Goal: Find specific page/section: Find specific page/section

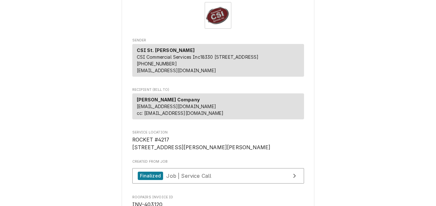
scroll to position [32, 0]
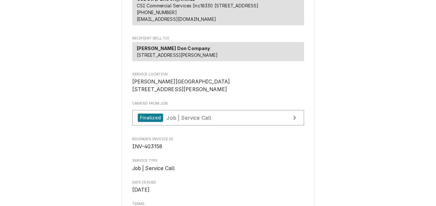
scroll to position [96, 0]
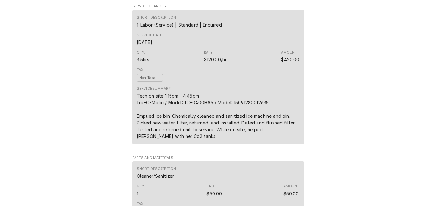
scroll to position [313, 0]
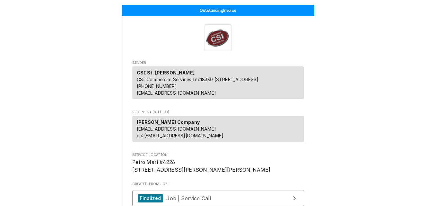
scroll to position [161, 0]
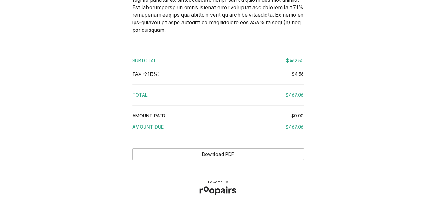
scroll to position [972, 0]
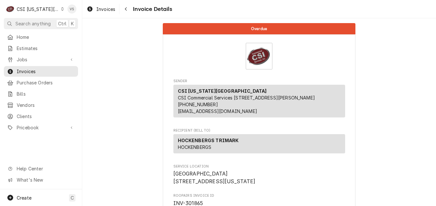
scroll to position [1127, 0]
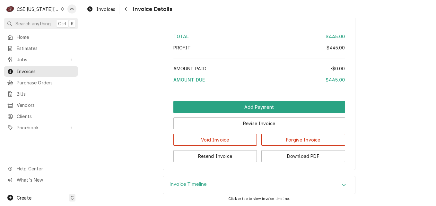
click at [61, 10] on icon "Dynamic Content Wrapper" at bounding box center [62, 8] width 3 height 3
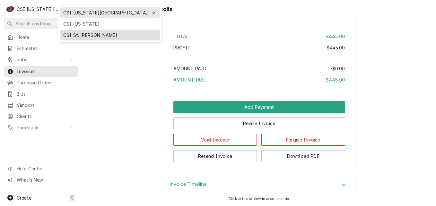
click at [78, 34] on div "CSI St. [PERSON_NAME]" at bounding box center [110, 35] width 94 height 7
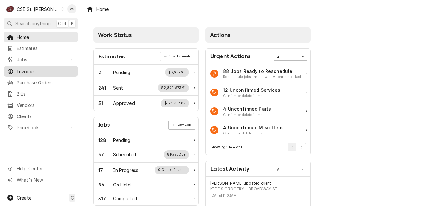
click at [43, 71] on span "Invoices" at bounding box center [46, 71] width 58 height 7
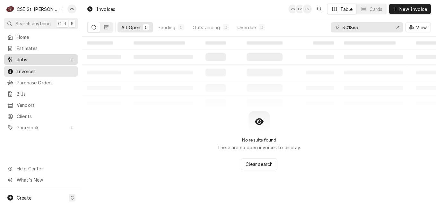
click at [27, 58] on span "Jobs" at bounding box center [41, 59] width 49 height 7
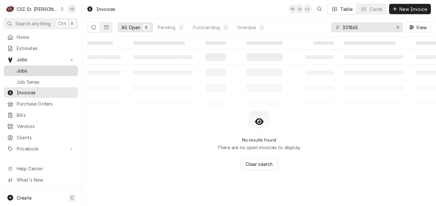
click at [25, 68] on span "Jobs" at bounding box center [46, 70] width 58 height 7
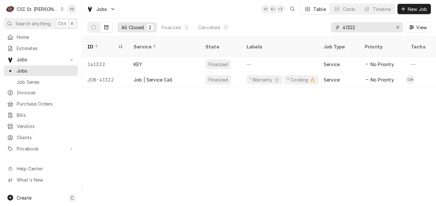
drag, startPoint x: 359, startPoint y: 26, endPoint x: 336, endPoint y: 28, distance: 22.6
click at [340, 26] on div "41322" at bounding box center [367, 27] width 72 height 10
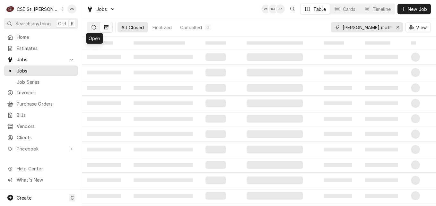
type input "mary queen mother"
click at [94, 28] on icon "Dynamic Content Wrapper" at bounding box center [94, 27] width 4 height 4
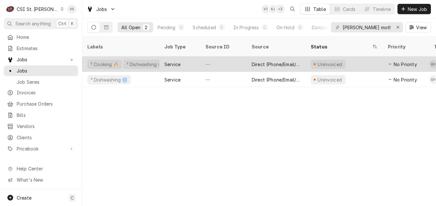
click at [196, 60] on div "Service" at bounding box center [179, 64] width 41 height 15
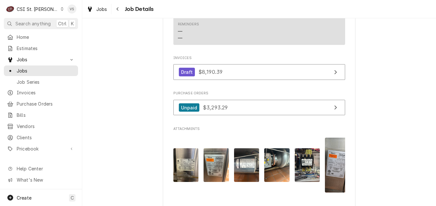
scroll to position [739, 0]
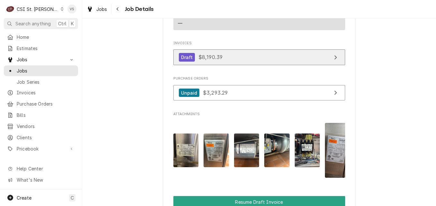
click at [232, 65] on link "Draft $8,190.39" at bounding box center [260, 57] width 172 height 16
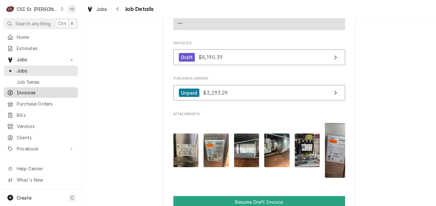
click at [30, 91] on span "Invoices" at bounding box center [46, 92] width 58 height 7
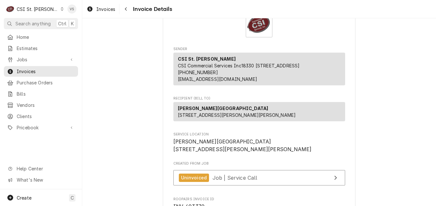
scroll to position [193, 0]
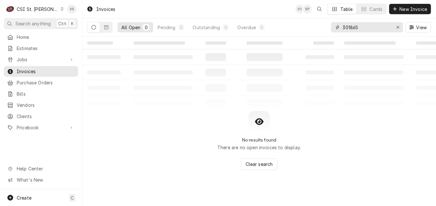
drag, startPoint x: 362, startPoint y: 26, endPoint x: 359, endPoint y: 30, distance: 5.1
click at [341, 26] on div "301865" at bounding box center [367, 27] width 72 height 10
click at [361, 28] on input "301865" at bounding box center [367, 27] width 48 height 10
drag, startPoint x: 359, startPoint y: 27, endPoint x: 339, endPoint y: 29, distance: 20.3
click at [339, 29] on div "3018652331098" at bounding box center [367, 27] width 72 height 10
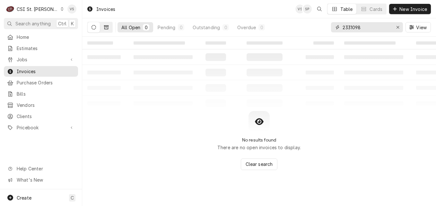
type input "2331098"
click at [102, 28] on button "Dynamic Content Wrapper" at bounding box center [106, 27] width 12 height 10
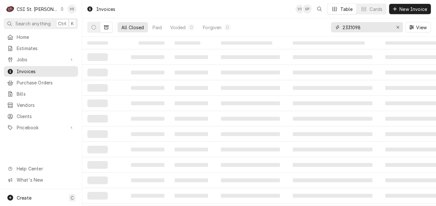
drag, startPoint x: 362, startPoint y: 28, endPoint x: 342, endPoint y: 28, distance: 20.6
click at [342, 28] on div "2331098" at bounding box center [367, 27] width 72 height 10
click at [60, 7] on div "Dynamic Content Wrapper" at bounding box center [62, 9] width 4 height 4
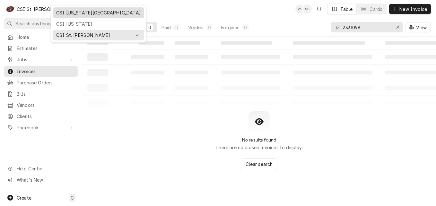
click at [78, 14] on div "CSI [US_STATE][GEOGRAPHIC_DATA]" at bounding box center [98, 12] width 85 height 7
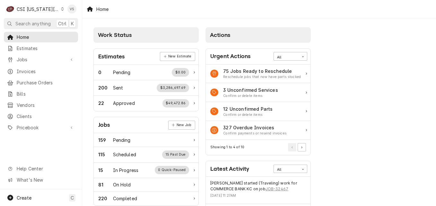
click at [32, 71] on span "Invoices" at bounding box center [46, 71] width 58 height 7
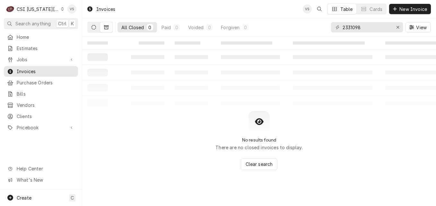
click at [93, 29] on icon "Dynamic Content Wrapper" at bounding box center [94, 27] width 4 height 4
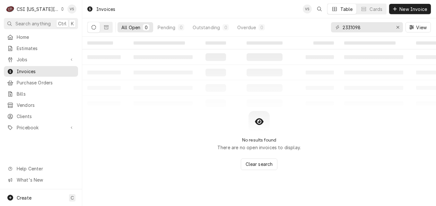
click at [96, 29] on button "Dynamic Content Wrapper" at bounding box center [94, 27] width 12 height 10
click at [94, 30] on button "Dynamic Content Wrapper" at bounding box center [94, 27] width 12 height 10
click at [106, 29] on icon "Dynamic Content Wrapper" at bounding box center [106, 27] width 4 height 4
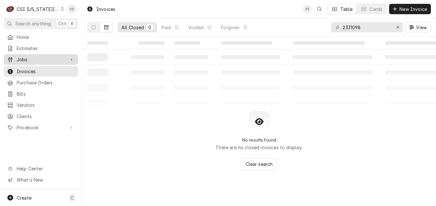
click at [29, 57] on span "Jobs" at bounding box center [41, 59] width 49 height 7
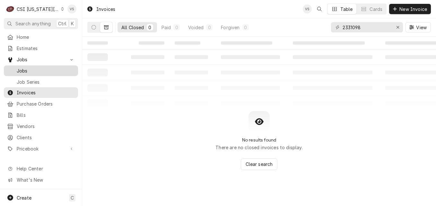
click at [31, 67] on span "Jobs" at bounding box center [46, 70] width 58 height 7
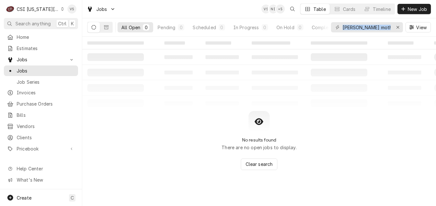
drag, startPoint x: 342, startPoint y: 27, endPoint x: 399, endPoint y: 34, distance: 57.0
click at [399, 34] on div "[PERSON_NAME] mother View" at bounding box center [381, 27] width 100 height 18
click at [343, 26] on input "[PERSON_NAME] mother" at bounding box center [367, 27] width 48 height 10
click at [415, 31] on div "[PERSON_NAME] mother View" at bounding box center [381, 27] width 100 height 18
drag, startPoint x: 402, startPoint y: 34, endPoint x: 384, endPoint y: 27, distance: 19.5
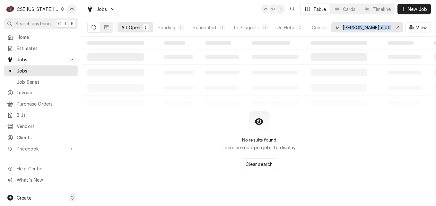
click at [384, 27] on input "mary queen mother" at bounding box center [367, 27] width 48 height 10
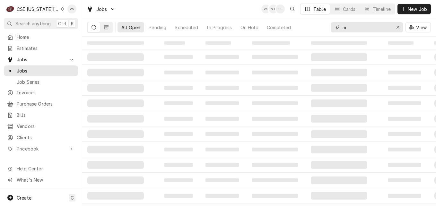
type input "m"
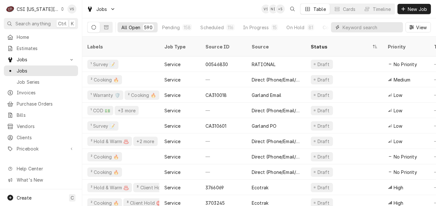
paste input "2331098"
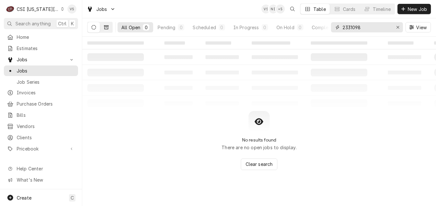
type input "2331098"
click at [106, 29] on icon "Dynamic Content Wrapper" at bounding box center [106, 27] width 4 height 4
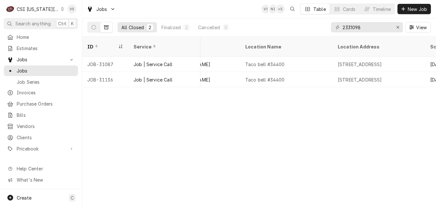
scroll to position [0, 610]
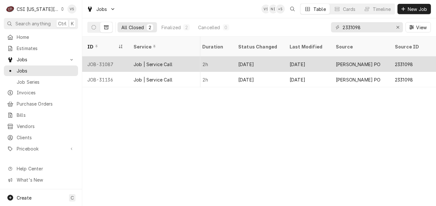
click at [186, 58] on div "Job | Service Call" at bounding box center [165, 64] width 72 height 15
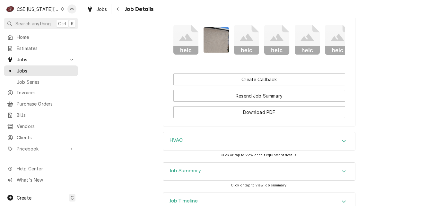
scroll to position [835, 0]
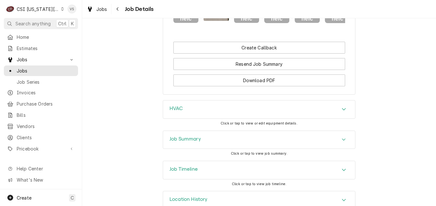
click at [189, 144] on div "Job Summary" at bounding box center [185, 140] width 31 height 8
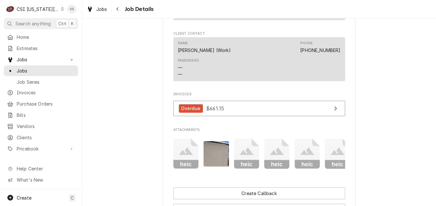
scroll to position [696, 0]
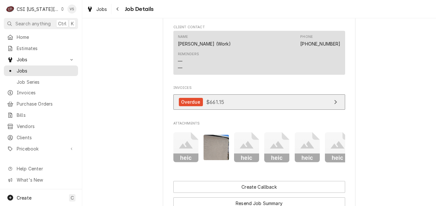
click at [237, 105] on link "Overdue $661.15" at bounding box center [260, 102] width 172 height 16
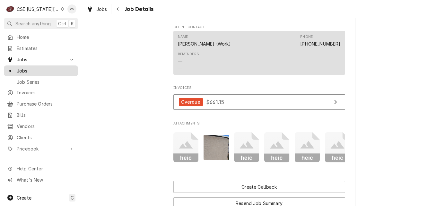
click at [43, 69] on span "Jobs" at bounding box center [46, 70] width 58 height 7
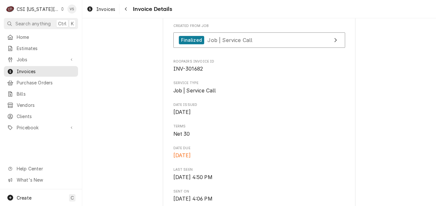
scroll to position [161, 0]
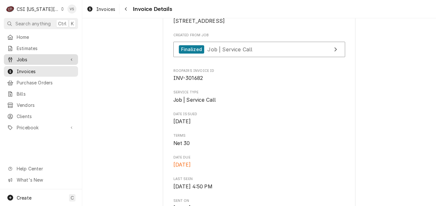
click at [24, 60] on span "Jobs" at bounding box center [41, 59] width 49 height 7
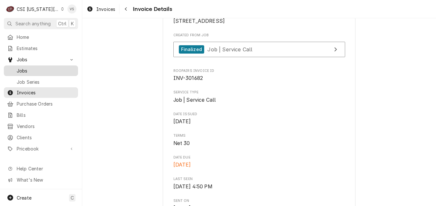
click at [23, 71] on span "Jobs" at bounding box center [46, 70] width 58 height 7
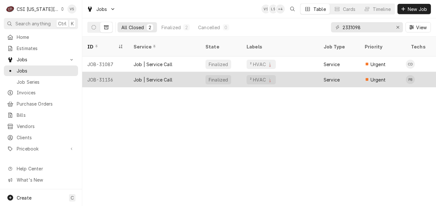
click at [125, 72] on div "JOB-31136" at bounding box center [105, 79] width 46 height 15
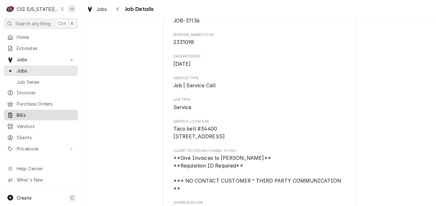
scroll to position [64, 0]
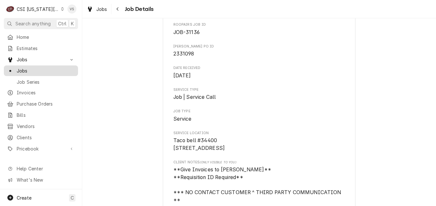
click at [44, 67] on span "Jobs" at bounding box center [46, 70] width 58 height 7
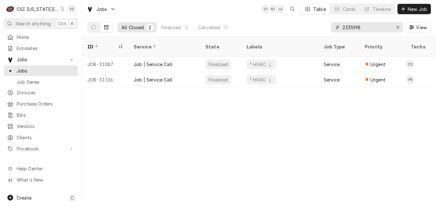
drag, startPoint x: 363, startPoint y: 29, endPoint x: 335, endPoint y: 29, distance: 28.9
click at [332, 29] on div "2331098" at bounding box center [367, 27] width 72 height 10
paste input "9802"
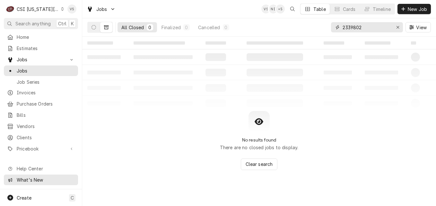
type input "2339802"
click at [61, 9] on icon "Dynamic Content Wrapper" at bounding box center [62, 8] width 3 height 3
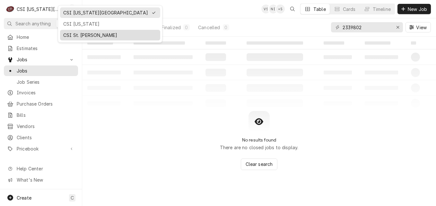
click at [74, 34] on div "CSI St. [PERSON_NAME]" at bounding box center [110, 35] width 94 height 7
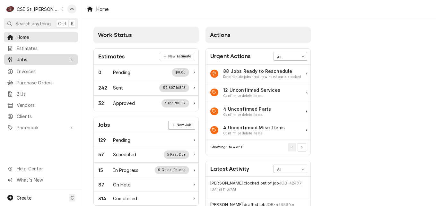
click at [28, 61] on span "Jobs" at bounding box center [41, 59] width 49 height 7
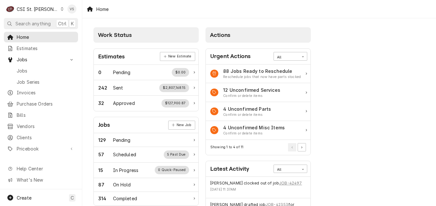
click at [27, 59] on span "Jobs" at bounding box center [41, 59] width 49 height 7
click at [25, 70] on div "Jobs Job Series" at bounding box center [41, 76] width 74 height 21
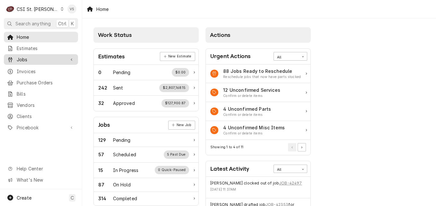
click at [24, 56] on span "Jobs" at bounding box center [41, 59] width 49 height 7
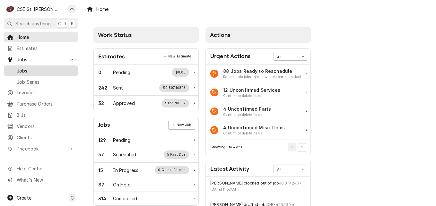
click at [23, 68] on span "Jobs" at bounding box center [46, 70] width 58 height 7
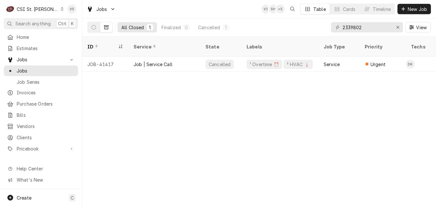
scroll to position [0, 310]
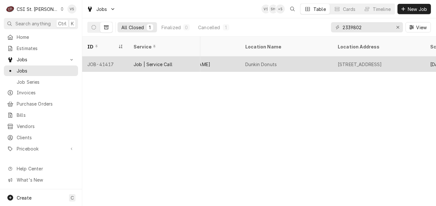
click at [121, 57] on div "JOB-41417" at bounding box center [105, 64] width 46 height 15
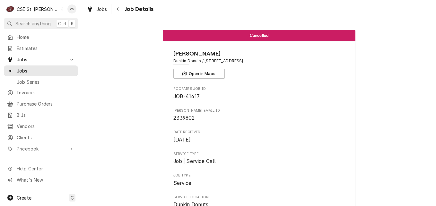
drag, startPoint x: 203, startPoint y: 60, endPoint x: 243, endPoint y: 60, distance: 40.2
click at [243, 60] on span "Dunkin Donuts / 1001 N Kingshighway, Cape Girardeau, MO 63701" at bounding box center [260, 61] width 172 height 6
drag, startPoint x: 243, startPoint y: 60, endPoint x: 226, endPoint y: 60, distance: 17.4
copy span "1001 N Kingshighway"
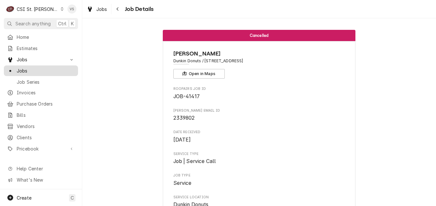
click at [39, 71] on span "Jobs" at bounding box center [46, 70] width 58 height 7
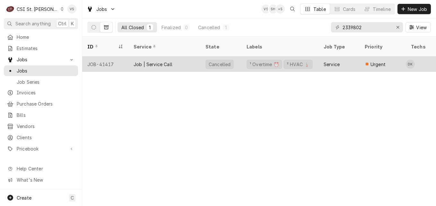
click at [154, 61] on div "Job | Service Call" at bounding box center [153, 64] width 39 height 7
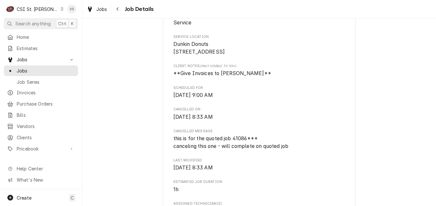
scroll to position [193, 0]
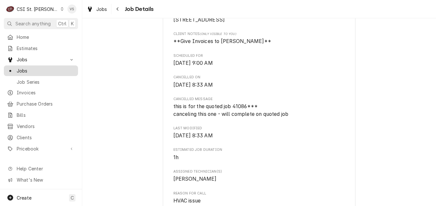
click at [28, 71] on span "Jobs" at bounding box center [46, 70] width 58 height 7
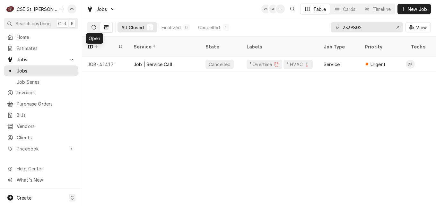
click at [92, 26] on icon "Dynamic Content Wrapper" at bounding box center [94, 27] width 4 height 4
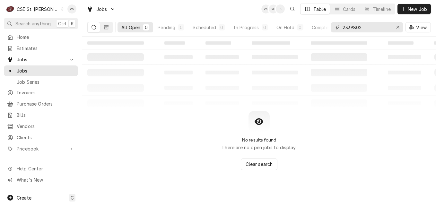
drag, startPoint x: 367, startPoint y: 30, endPoint x: 237, endPoint y: 65, distance: 134.9
click at [318, 29] on div "All Open 0 Pending 0 Scheduled 0 In Progress 0 On Hold 0 Completed 0 2339802 Vi…" at bounding box center [259, 27] width 344 height 18
type input "41806"
click at [106, 28] on icon "Dynamic Content Wrapper" at bounding box center [106, 27] width 4 height 4
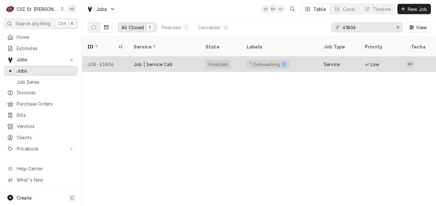
click at [114, 57] on div "JOB-41806" at bounding box center [105, 64] width 46 height 15
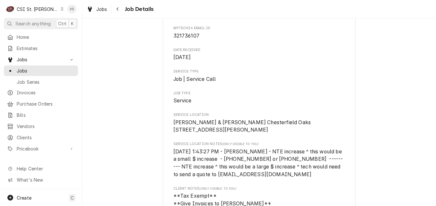
scroll to position [64, 0]
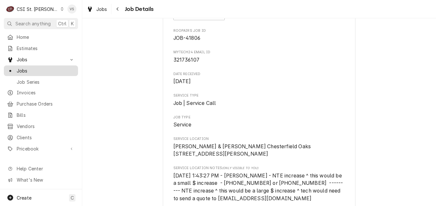
click at [27, 71] on span "Jobs" at bounding box center [46, 70] width 58 height 7
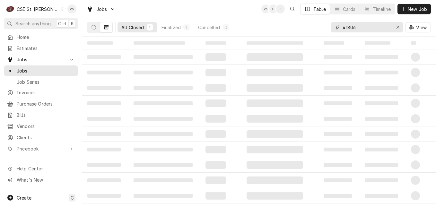
drag, startPoint x: 364, startPoint y: 28, endPoint x: 342, endPoint y: 29, distance: 22.8
click at [342, 29] on div "41806" at bounding box center [367, 27] width 72 height 10
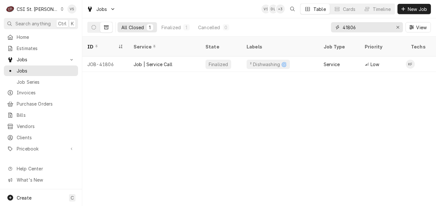
paste input "1001 N Kingshighway"
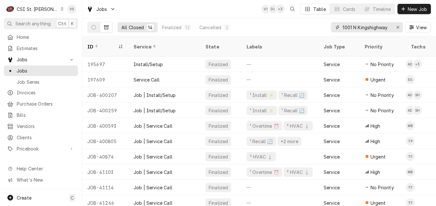
type input "1001 N Kingshighway"
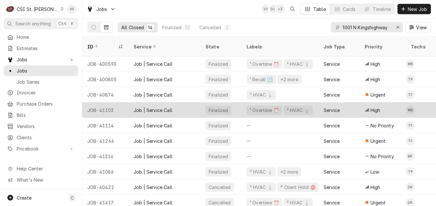
scroll to position [63, 0]
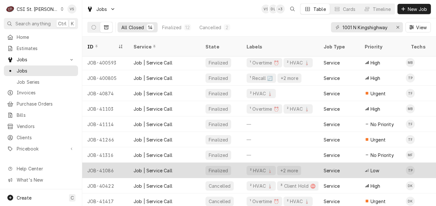
click at [130, 165] on div "Job | Service Call" at bounding box center [165, 170] width 72 height 15
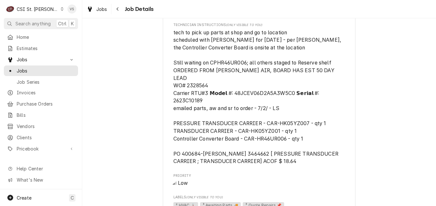
scroll to position [611, 0]
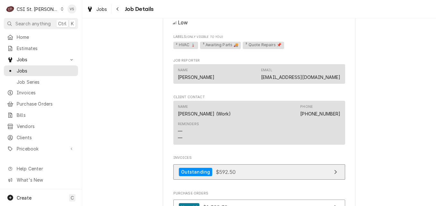
click at [245, 174] on link "Outstanding $592.50" at bounding box center [260, 173] width 172 height 16
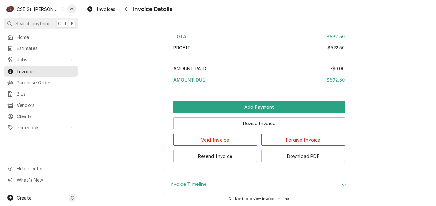
scroll to position [1141, 0]
click at [301, 156] on button "Download PDF" at bounding box center [304, 156] width 84 height 12
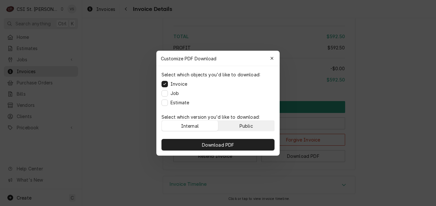
click at [249, 124] on div "Public" at bounding box center [246, 125] width 13 height 7
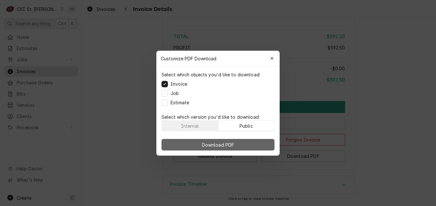
click at [248, 141] on button "Download PDF" at bounding box center [218, 145] width 113 height 12
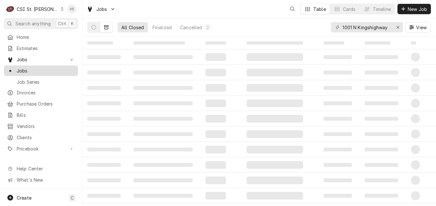
click at [30, 70] on span "Jobs" at bounding box center [46, 70] width 58 height 7
click at [390, 29] on div "1001 N Kingshighway" at bounding box center [367, 27] width 72 height 10
drag, startPoint x: 390, startPoint y: 26, endPoint x: 436, endPoint y: 85, distance: 75.1
click at [314, 31] on div "All Closed 14 Finalized 12 Cancelled 2 1001 N Kingshighway View" at bounding box center [259, 27] width 344 height 18
type input "2339802"
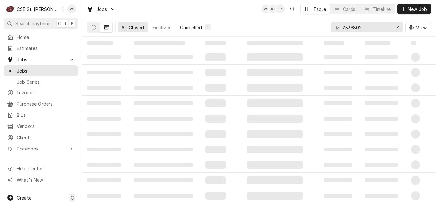
click at [192, 27] on div "Cancelled" at bounding box center [191, 27] width 22 height 7
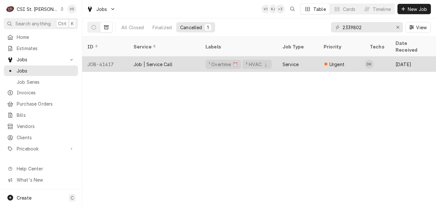
click at [158, 61] on div "Job | Service Call" at bounding box center [153, 64] width 39 height 7
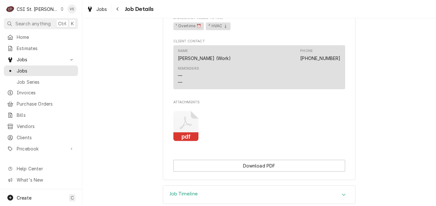
scroll to position [578, 0]
click at [190, 135] on icon "Attachments" at bounding box center [186, 126] width 25 height 31
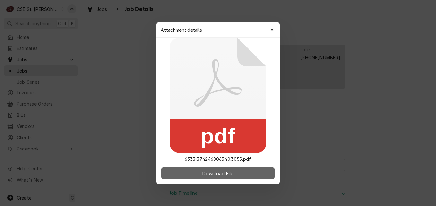
click at [214, 172] on span "Download File" at bounding box center [218, 173] width 34 height 7
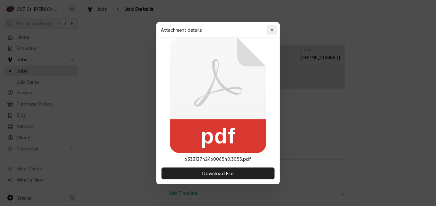
click at [273, 30] on icon "button" at bounding box center [273, 30] width 4 height 4
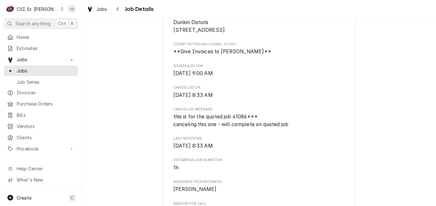
scroll to position [193, 0]
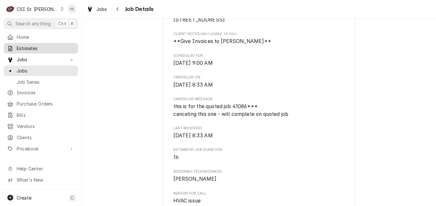
click at [37, 49] on span "Estimates" at bounding box center [46, 48] width 58 height 7
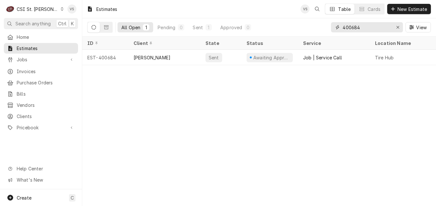
drag, startPoint x: 362, startPoint y: 26, endPoint x: 332, endPoint y: 29, distance: 29.6
click at [332, 29] on div "400684" at bounding box center [367, 27] width 72 height 10
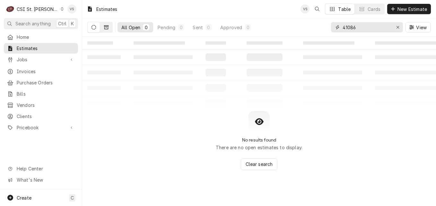
type input "41086"
click at [110, 29] on button "Dynamic Content Wrapper" at bounding box center [106, 27] width 12 height 10
click at [130, 29] on div "All Closed" at bounding box center [132, 27] width 23 height 7
click at [92, 27] on icon "Dynamic Content Wrapper" at bounding box center [94, 27] width 4 height 4
click at [107, 28] on icon "Dynamic Content Wrapper" at bounding box center [106, 27] width 4 height 4
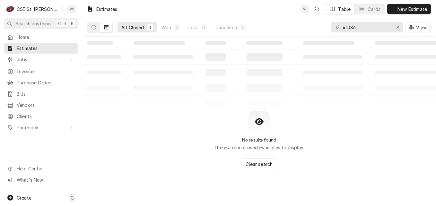
click at [122, 29] on div "All Closed" at bounding box center [132, 27] width 23 height 7
click at [92, 30] on button "Dynamic Content Wrapper" at bounding box center [94, 27] width 12 height 10
click at [30, 61] on div "Jobs" at bounding box center [41, 60] width 72 height 8
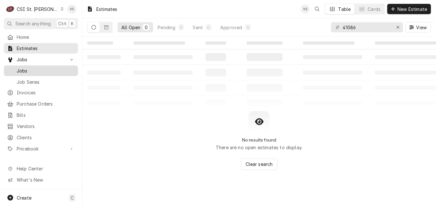
click at [32, 68] on span "Jobs" at bounding box center [46, 70] width 58 height 7
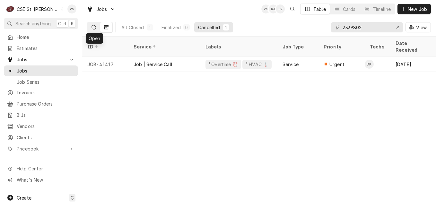
click at [94, 31] on button "Dynamic Content Wrapper" at bounding box center [94, 27] width 12 height 10
click at [94, 28] on icon "Dynamic Content Wrapper" at bounding box center [94, 27] width 4 height 4
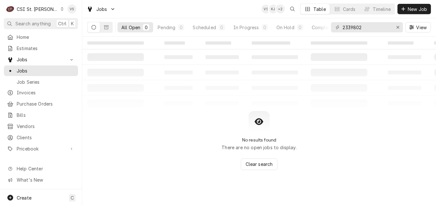
click at [135, 27] on div "All Open" at bounding box center [130, 27] width 19 height 7
click at [109, 31] on button "Dynamic Content Wrapper" at bounding box center [106, 27] width 12 height 10
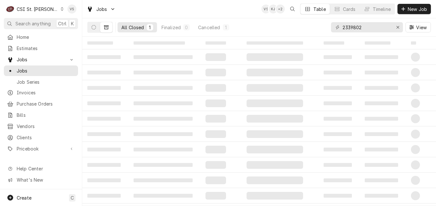
click at [129, 28] on div "All Closed" at bounding box center [132, 27] width 23 height 7
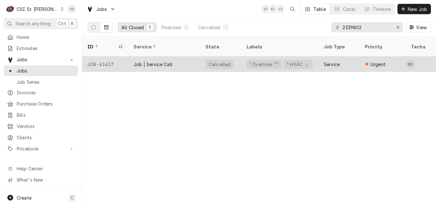
click at [129, 57] on div "Job | Service Call" at bounding box center [165, 64] width 72 height 15
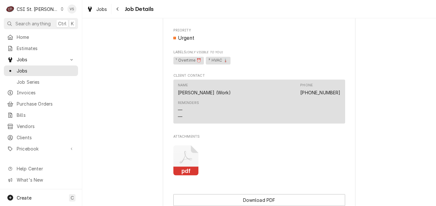
scroll to position [594, 0]
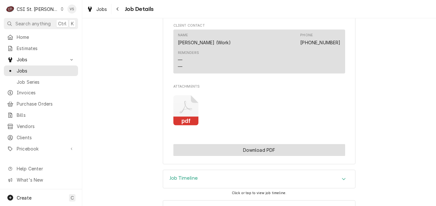
click at [236, 156] on button "Download PDF" at bounding box center [260, 150] width 172 height 12
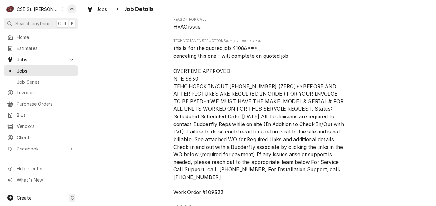
scroll to position [369, 0]
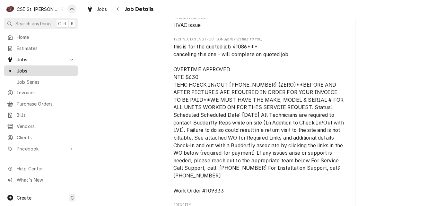
click at [28, 67] on span "Jobs" at bounding box center [46, 70] width 58 height 7
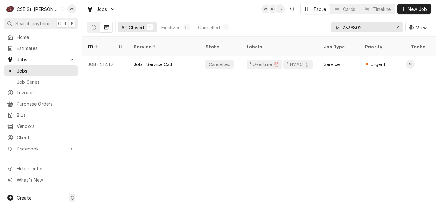
drag, startPoint x: 368, startPoint y: 26, endPoint x: 317, endPoint y: 28, distance: 50.8
click at [317, 28] on div "All Closed 1 Finalized 0 Cancelled 1 2339802 View" at bounding box center [259, 27] width 344 height 18
click at [371, 28] on input "2339802" at bounding box center [367, 27] width 48 height 10
type input "4"
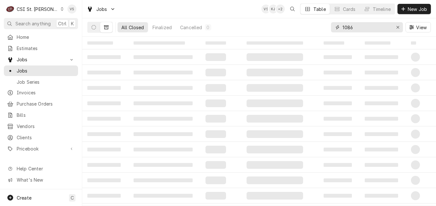
click at [343, 26] on input "1086" at bounding box center [367, 27] width 48 height 10
type input "41086"
click at [129, 28] on div "All Closed" at bounding box center [132, 27] width 23 height 7
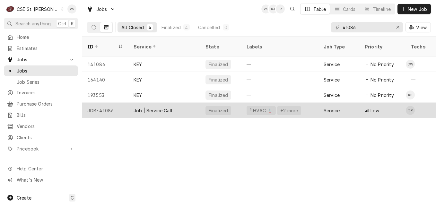
click at [132, 105] on div "Job | Service Call" at bounding box center [165, 110] width 72 height 15
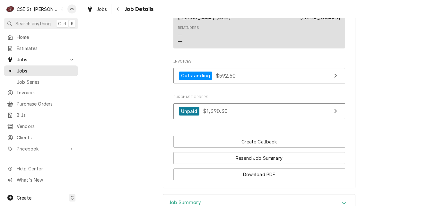
scroll to position [739, 0]
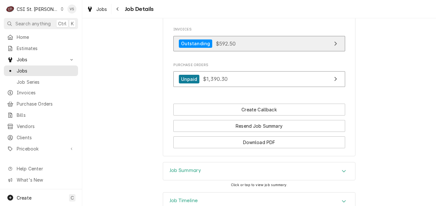
click at [236, 45] on link "Outstanding $592.50" at bounding box center [260, 44] width 172 height 16
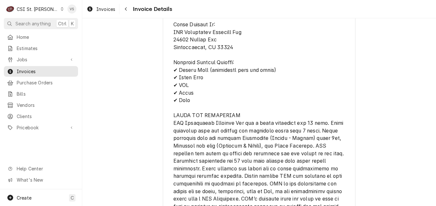
scroll to position [868, 0]
